Goal: Task Accomplishment & Management: Manage account settings

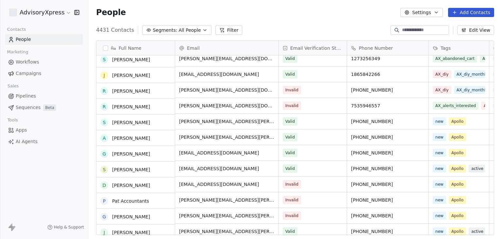
scroll to position [131, 0]
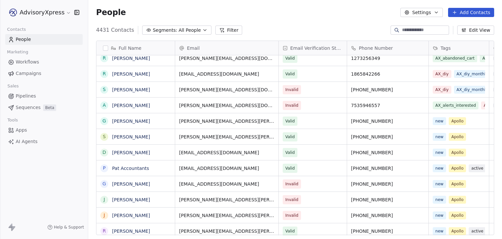
click at [30, 106] on span "Sequences" at bounding box center [28, 107] width 25 height 7
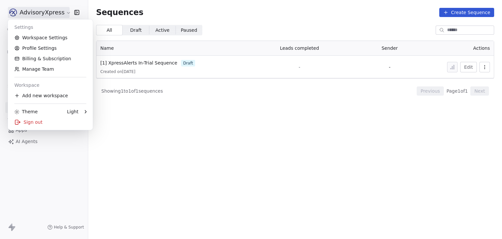
click at [47, 14] on html "AdvisoryXpress Contacts People Marketing Workflows Campaigns Sales Pipelines Se…" at bounding box center [251, 119] width 502 height 239
click at [154, 165] on html "AdvisoryXpress Contacts People Marketing Workflows Campaigns Sales Pipelines Se…" at bounding box center [251, 119] width 502 height 239
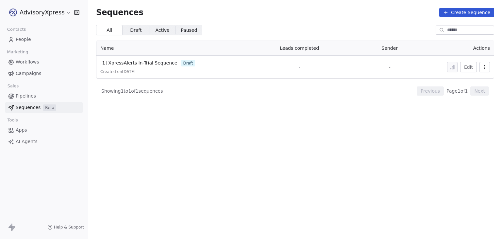
click at [50, 13] on html "AdvisoryXpress Contacts People Marketing Workflows Campaigns Sales Pipelines Se…" at bounding box center [251, 119] width 502 height 239
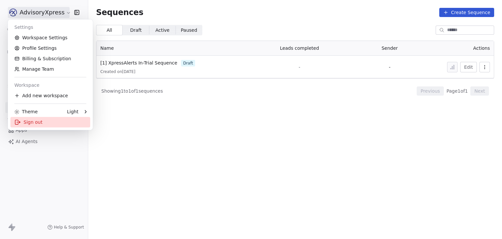
click at [45, 124] on div "Sign out" at bounding box center [50, 122] width 80 height 10
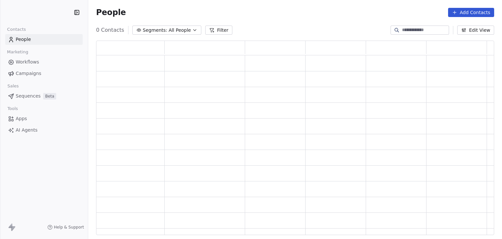
scroll to position [189, 393]
